Goal: Task Accomplishment & Management: Use online tool/utility

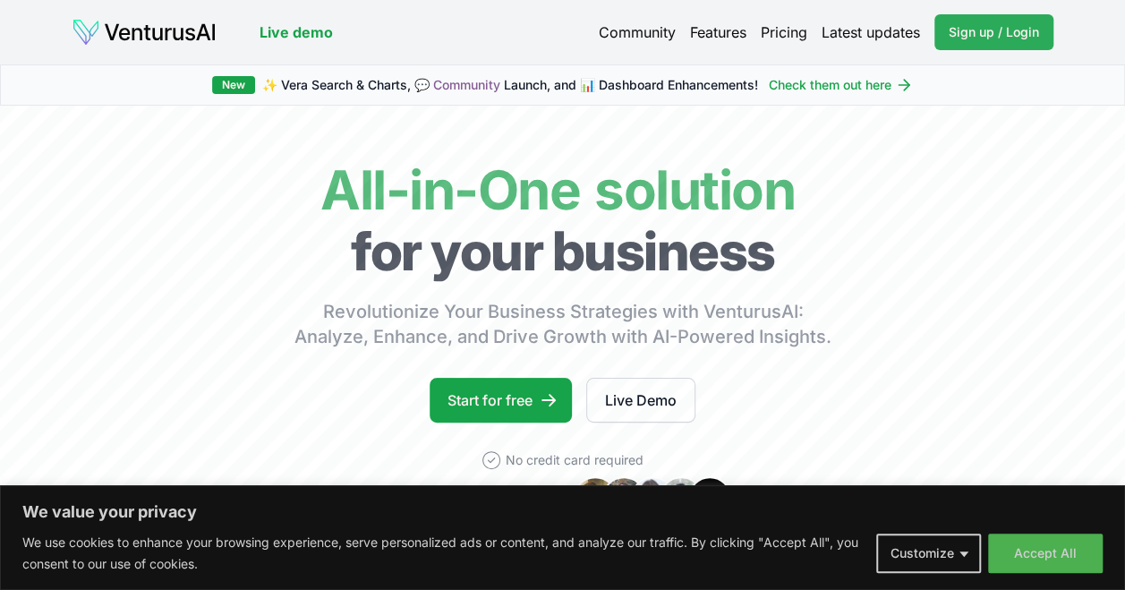
click at [988, 33] on span "Sign up / Login" at bounding box center [993, 32] width 90 height 18
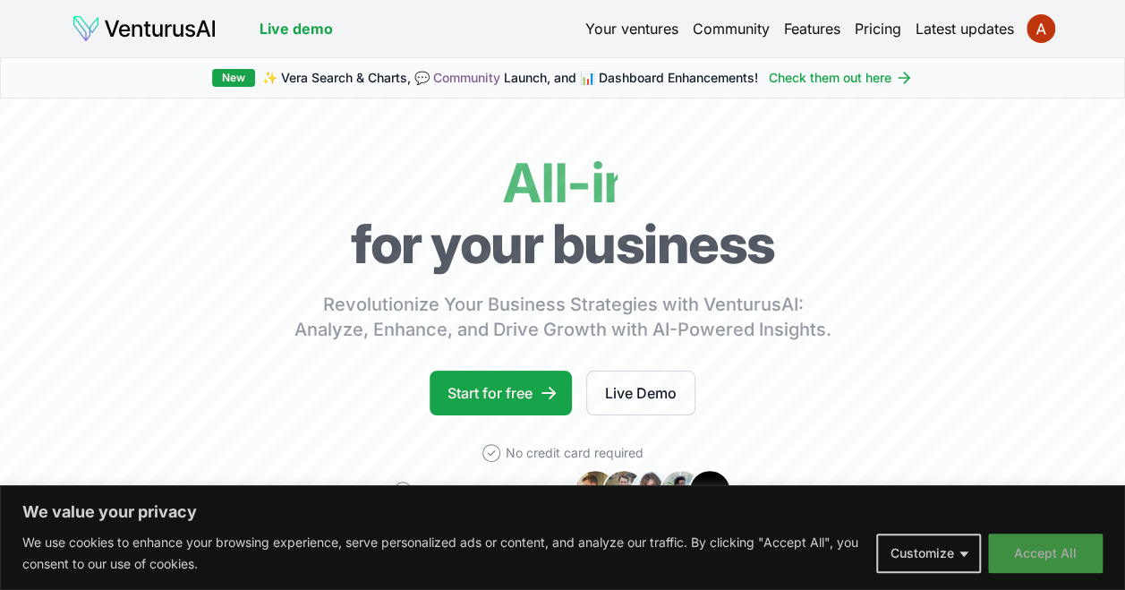
click at [1042, 564] on button "Accept All" at bounding box center [1045, 552] width 115 height 39
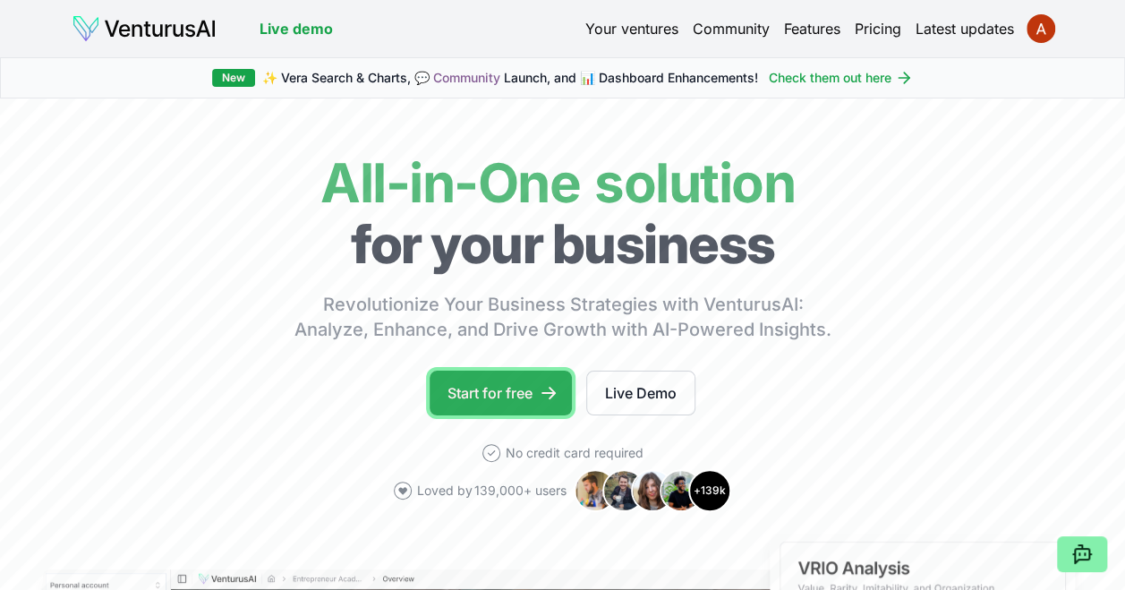
click at [510, 388] on link "Start for free" at bounding box center [500, 392] width 142 height 45
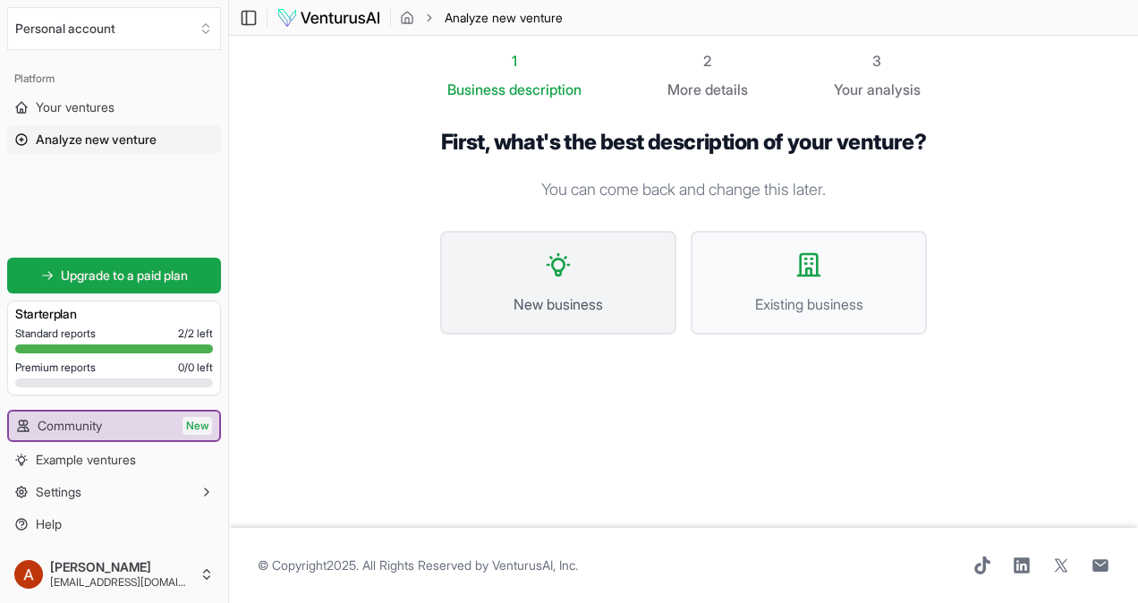
click at [531, 315] on span "New business" at bounding box center [558, 303] width 197 height 21
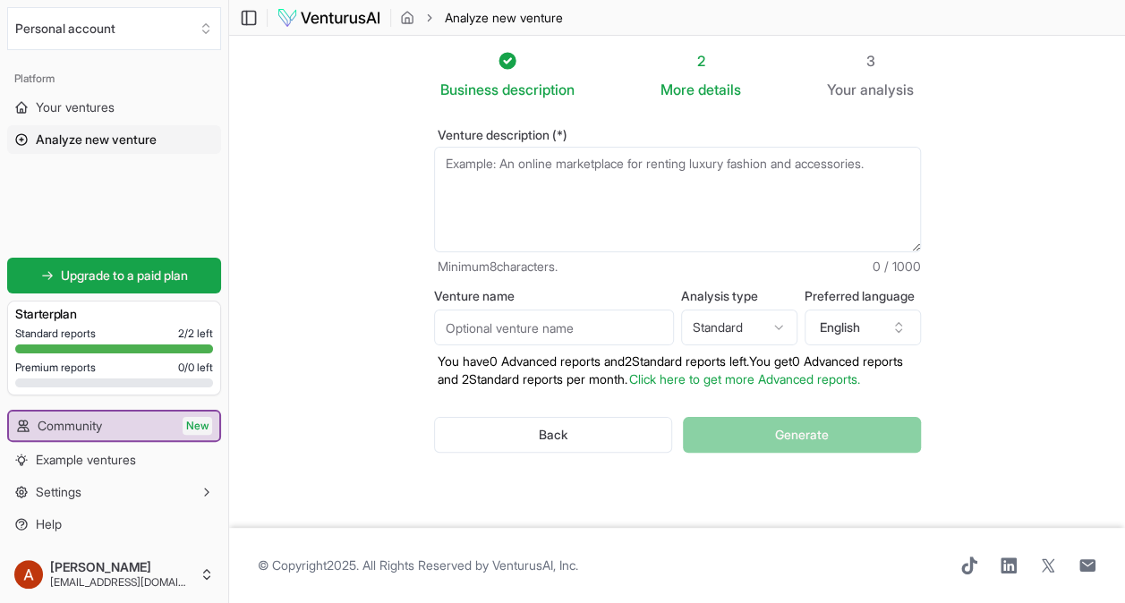
click at [566, 170] on textarea "Venture description (*)" at bounding box center [677, 200] width 487 height 106
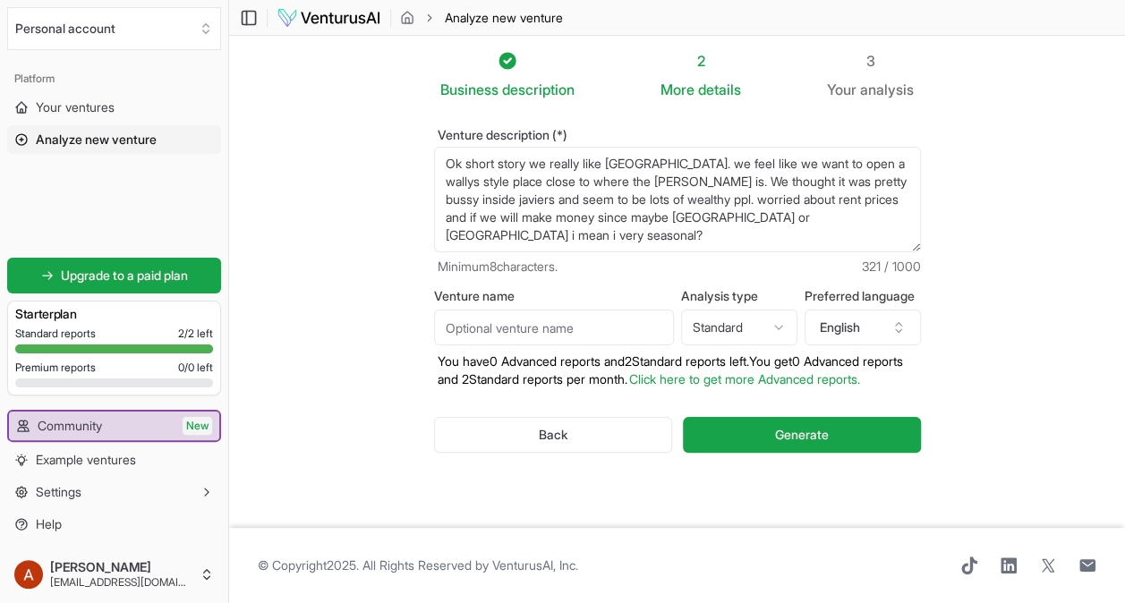
scroll to position [9, 0]
type textarea "Ok short story we really like [GEOGRAPHIC_DATA]. we feel like we want to open a…"
click at [743, 437] on button "Generate" at bounding box center [801, 435] width 237 height 36
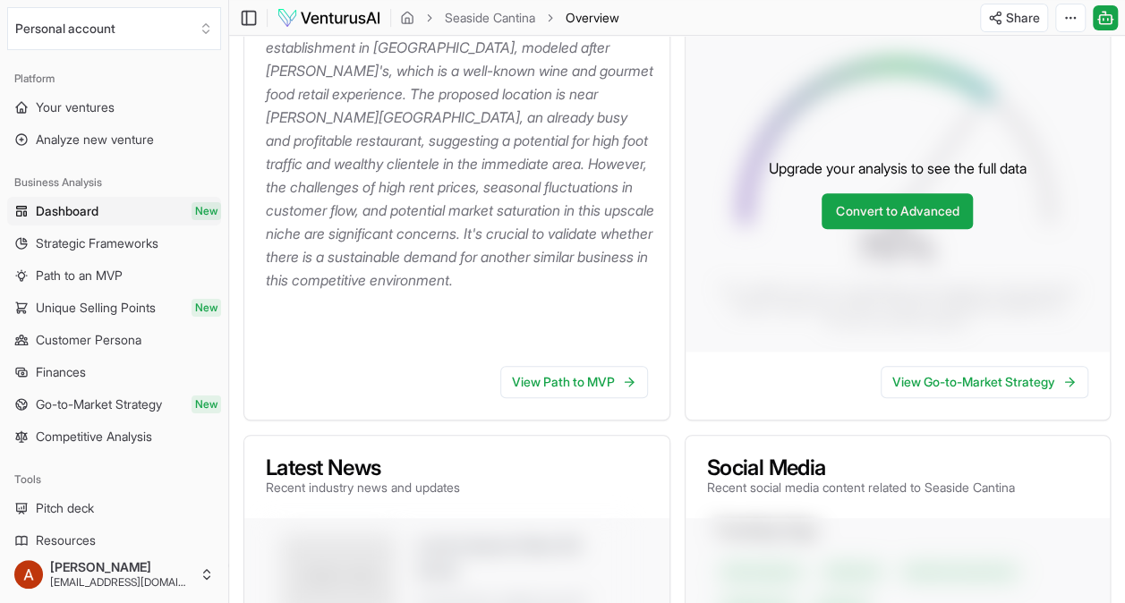
scroll to position [322, 0]
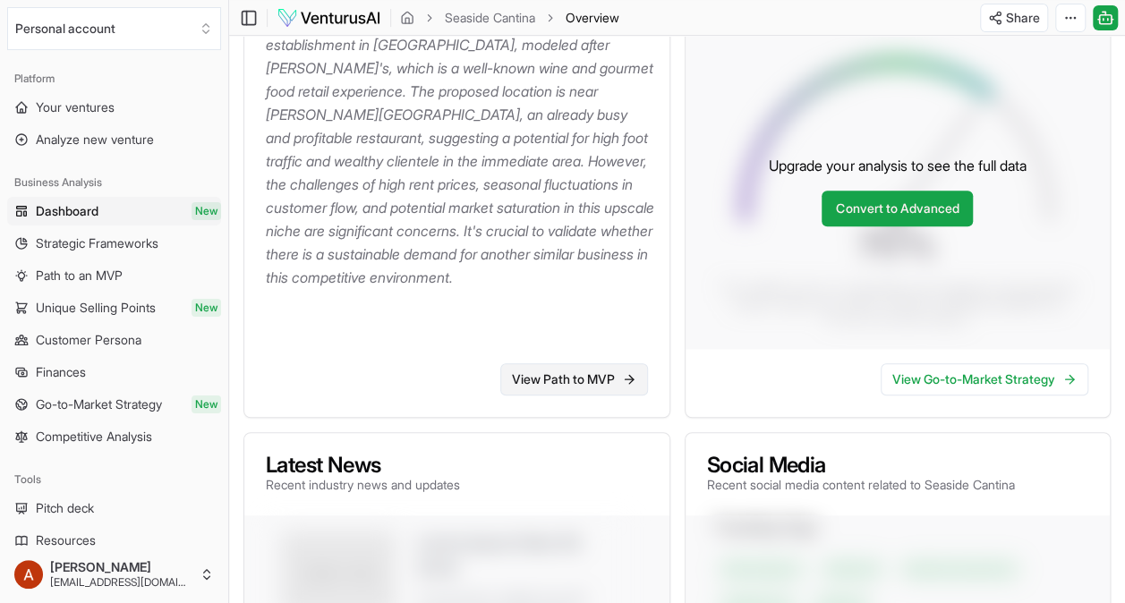
click at [567, 384] on link "View Path to MVP" at bounding box center [574, 379] width 148 height 32
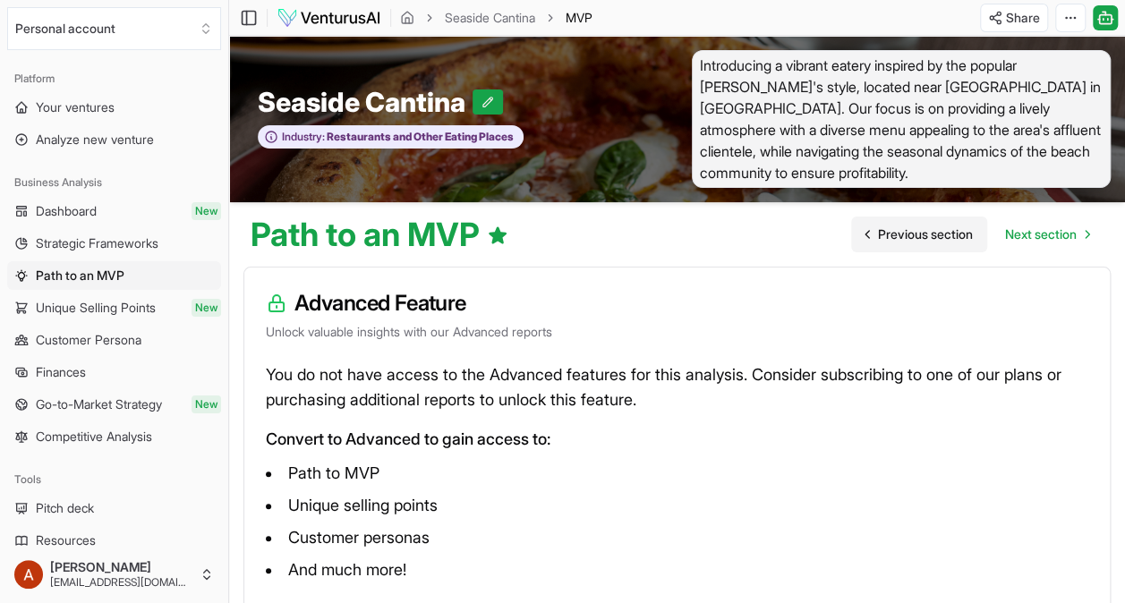
click at [927, 235] on span "Previous section" at bounding box center [925, 234] width 95 height 18
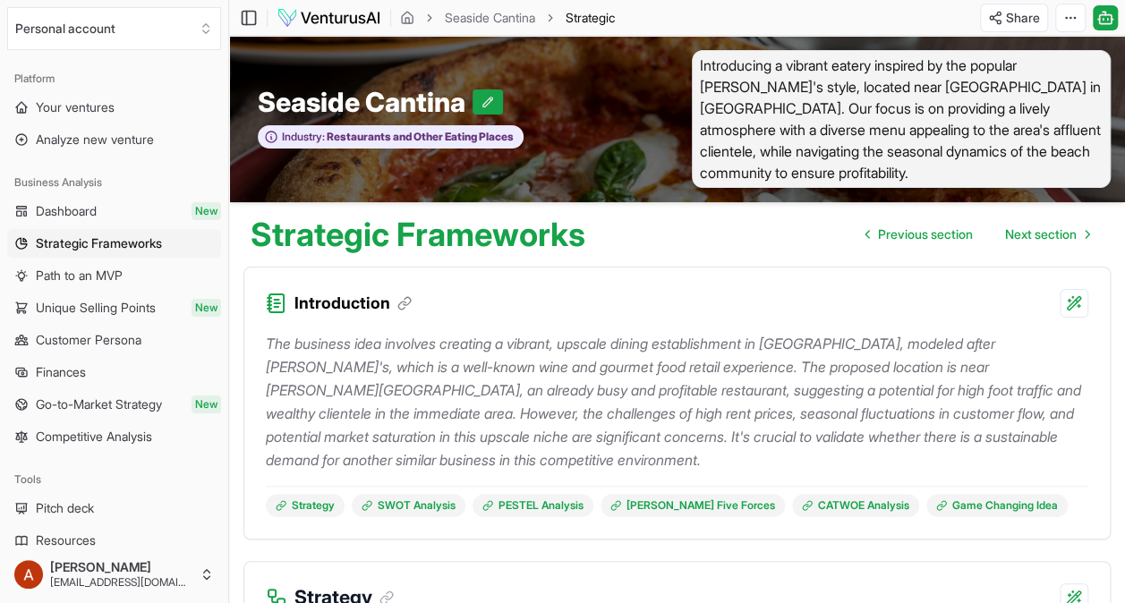
click at [863, 121] on span "Introducing a vibrant eatery inspired by the popular [PERSON_NAME]'s style, loc…" at bounding box center [902, 119] width 420 height 138
click at [778, 168] on span "Introducing a vibrant eatery inspired by the popular [PERSON_NAME]'s style, loc…" at bounding box center [902, 119] width 420 height 138
click at [490, 98] on icon at bounding box center [488, 102] width 10 height 10
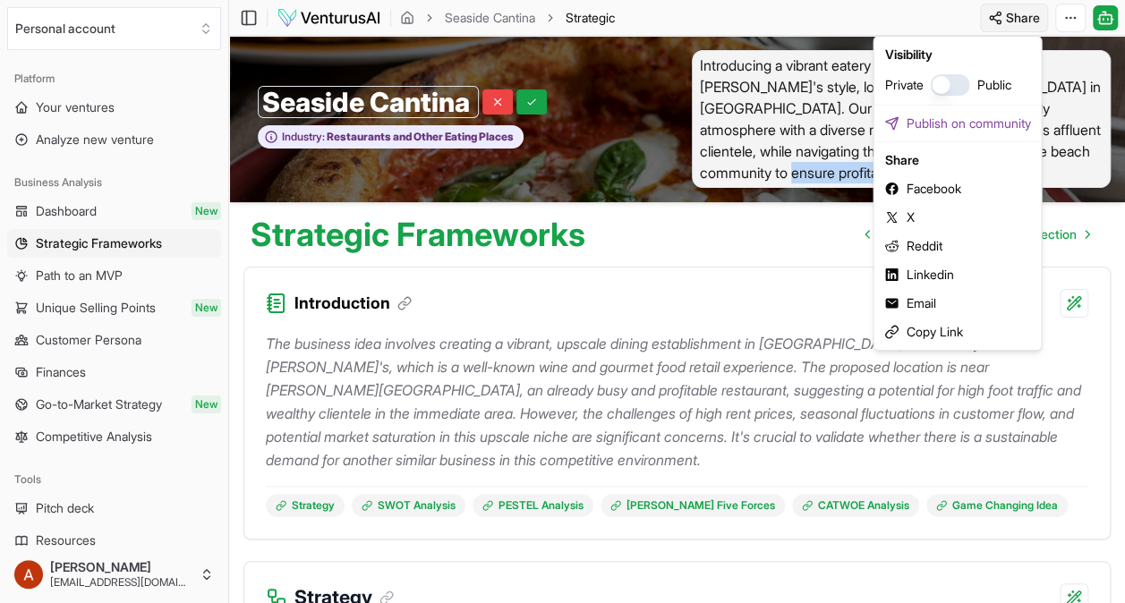
click at [1015, 14] on html "We value your privacy We use cookies to enhance your browsing experience, serve…" at bounding box center [562, 301] width 1125 height 603
click at [926, 307] on div "Email" at bounding box center [957, 303] width 160 height 29
click at [1020, 17] on html "We value your privacy We use cookies to enhance your browsing experience, serve…" at bounding box center [562, 301] width 1125 height 603
click at [911, 329] on div "Copy Link" at bounding box center [957, 332] width 160 height 29
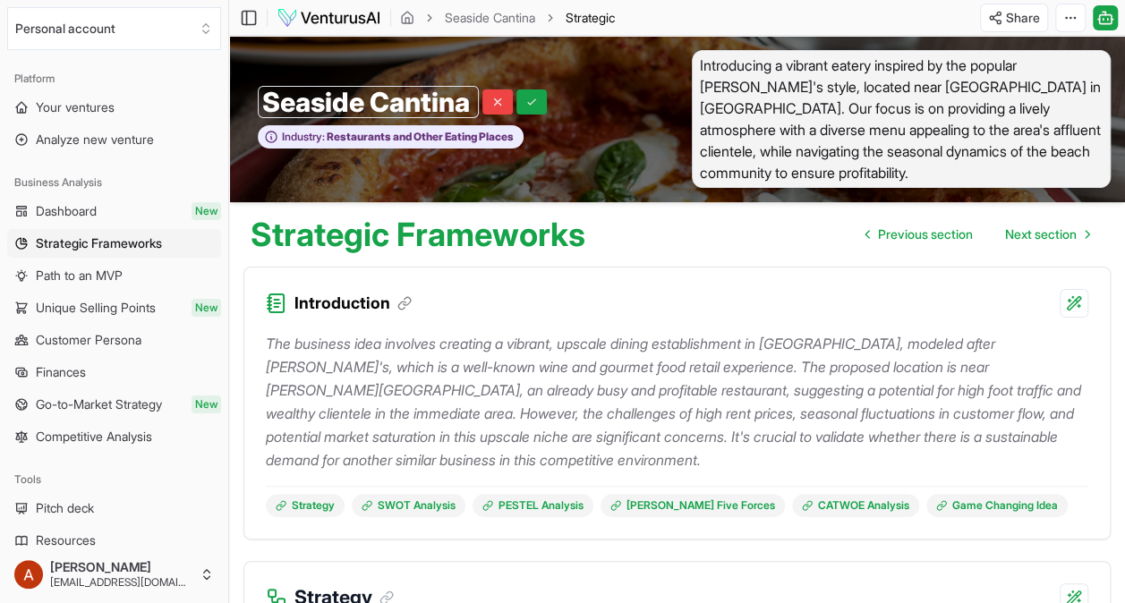
click at [921, 299] on div "Introduction" at bounding box center [676, 293] width 865 height 50
click at [891, 234] on span "Previous section" at bounding box center [925, 234] width 95 height 18
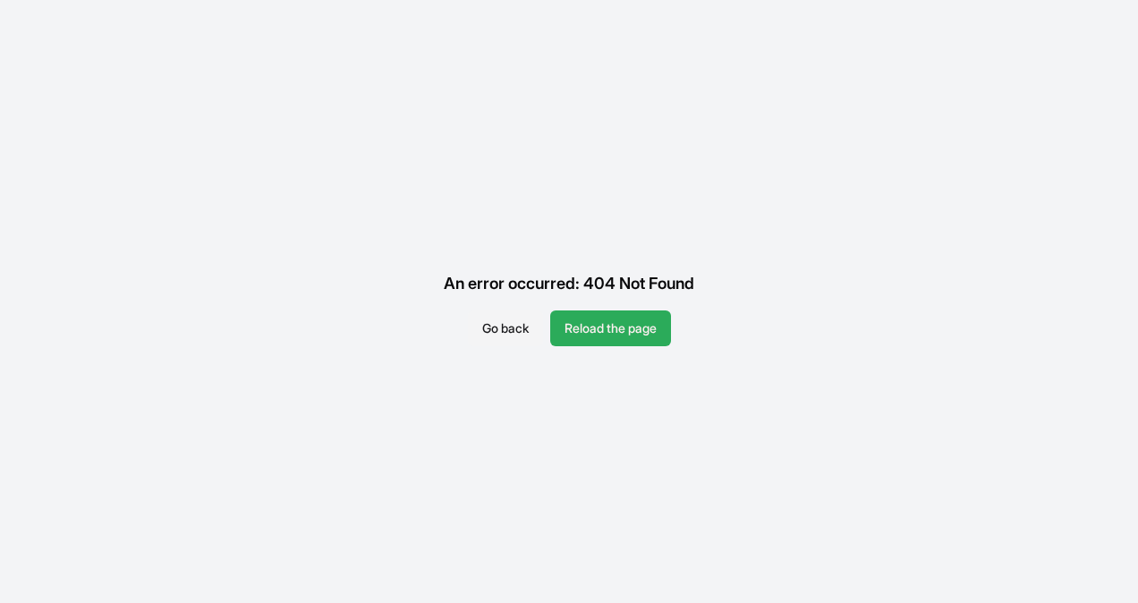
click at [591, 332] on button "Reload the page" at bounding box center [610, 328] width 121 height 36
click at [637, 324] on button "Reload the page" at bounding box center [610, 328] width 121 height 36
click at [496, 329] on button "Go back" at bounding box center [505, 328] width 75 height 36
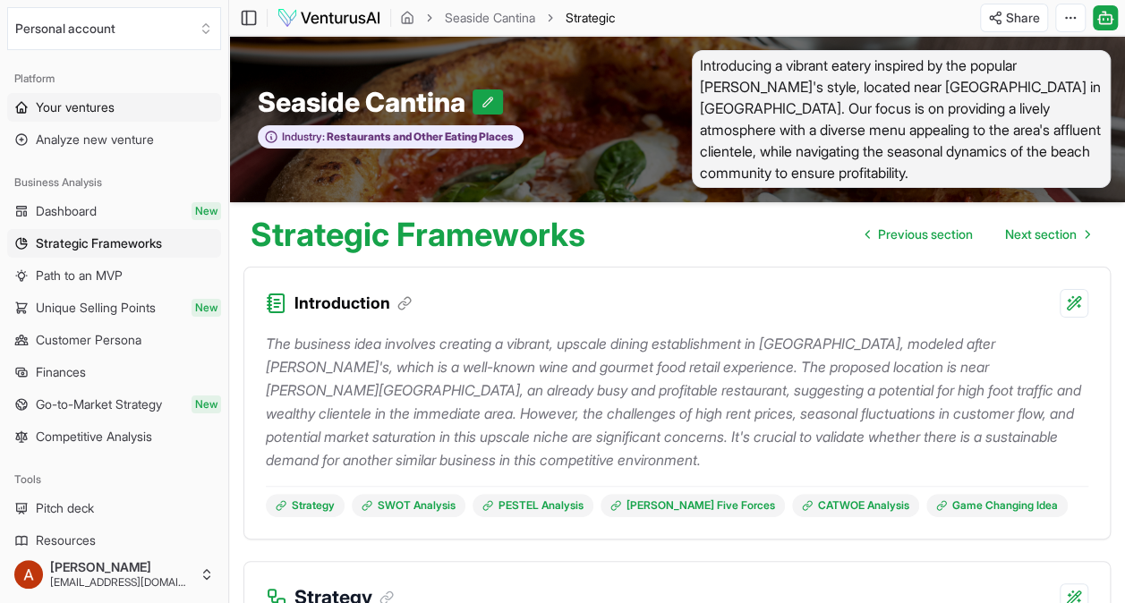
click at [101, 106] on span "Your ventures" at bounding box center [75, 107] width 79 height 18
